Goal: Find specific page/section: Locate a particular part of the current website

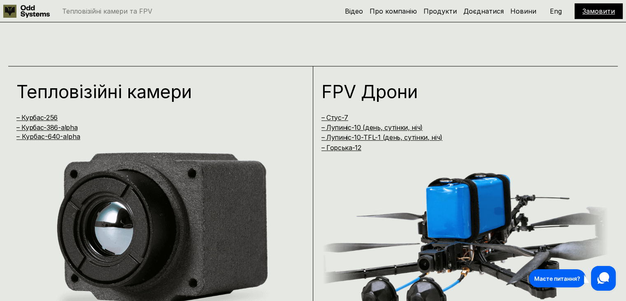
scroll to position [576, 0]
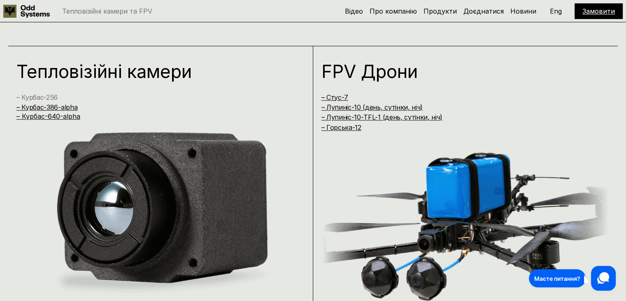
click at [36, 95] on link "– Курбас-256" at bounding box center [36, 97] width 41 height 8
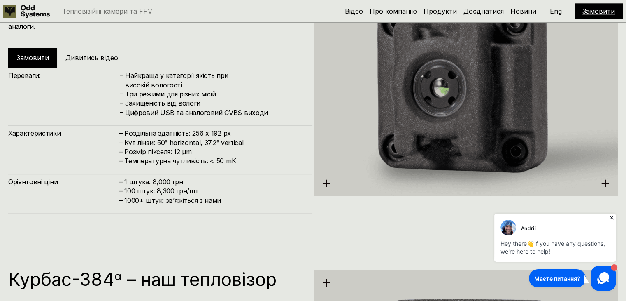
scroll to position [905, 0]
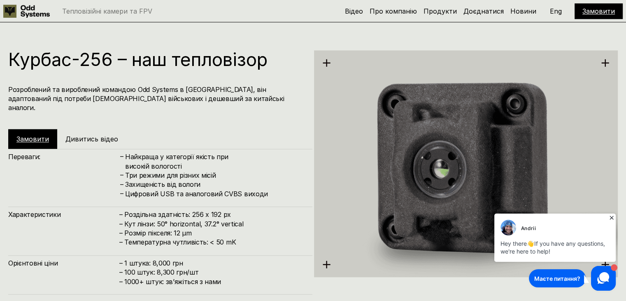
click at [611, 217] on icon at bounding box center [612, 217] width 4 height 4
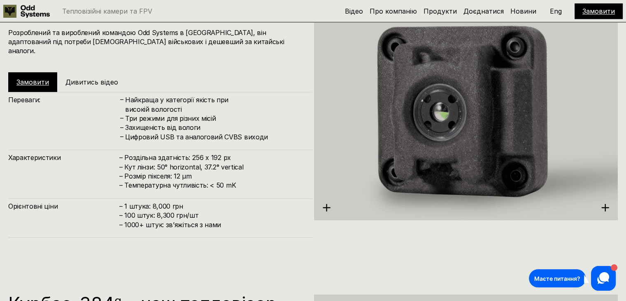
scroll to position [1029, 0]
